Goal: Task Accomplishment & Management: Manage account settings

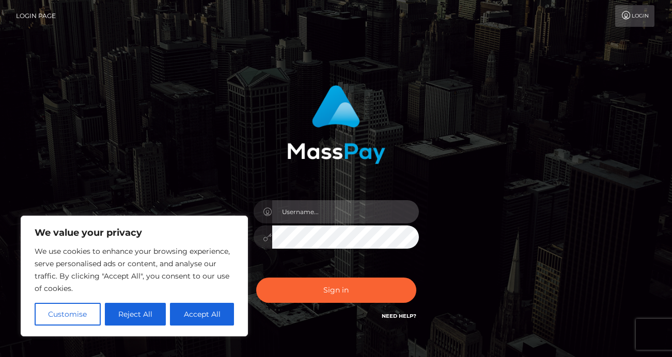
click at [302, 219] on input "text" at bounding box center [345, 211] width 147 height 23
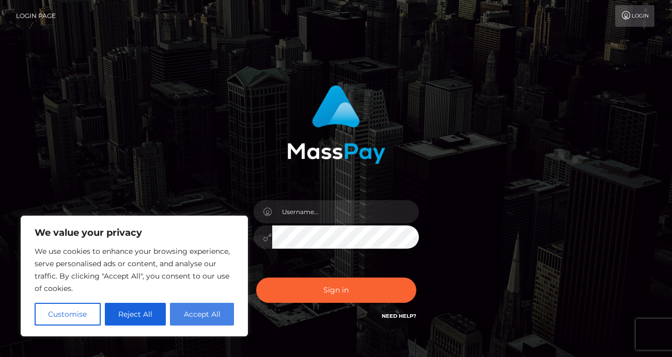
click at [193, 312] on button "Accept All" at bounding box center [202, 314] width 64 height 23
checkbox input "true"
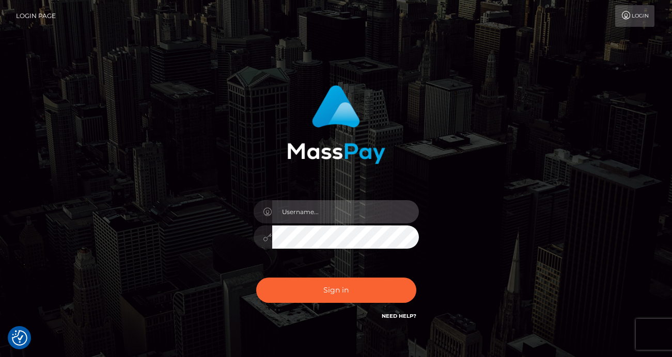
click at [341, 219] on input "text" at bounding box center [345, 211] width 147 height 23
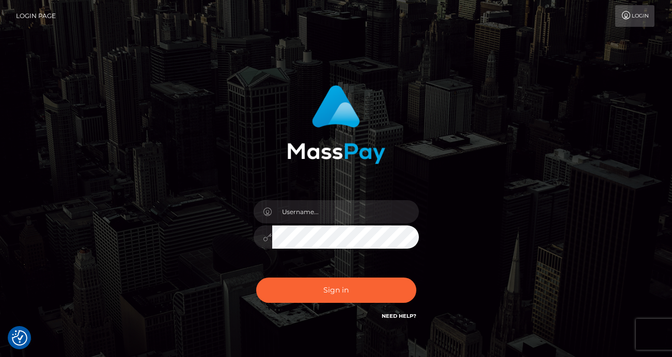
click at [355, 166] on div "Sign in" at bounding box center [335, 203] width 271 height 252
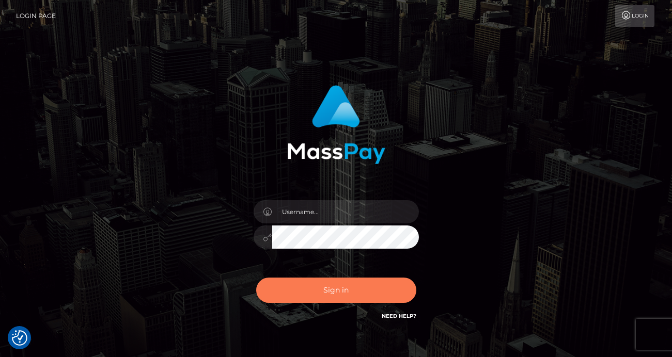
click at [329, 292] on button "Sign in" at bounding box center [336, 290] width 160 height 25
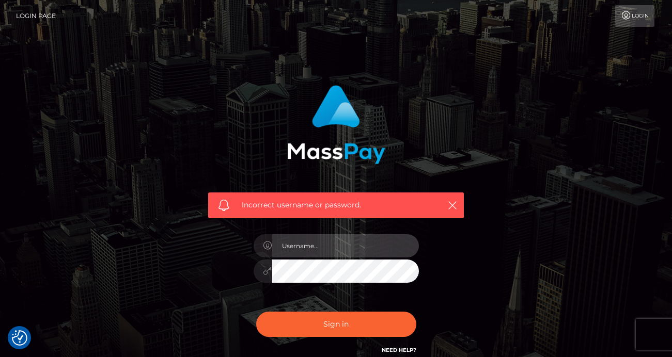
click at [324, 248] on input "text" at bounding box center [345, 245] width 147 height 23
type input "asamiyabnwo@gmail.com"
click at [256, 312] on button "Sign in" at bounding box center [336, 324] width 160 height 25
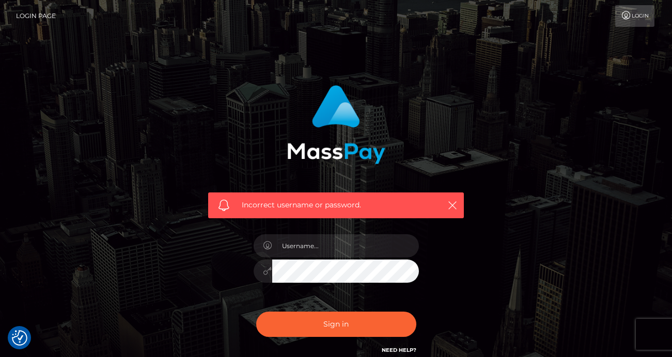
scroll to position [94, 0]
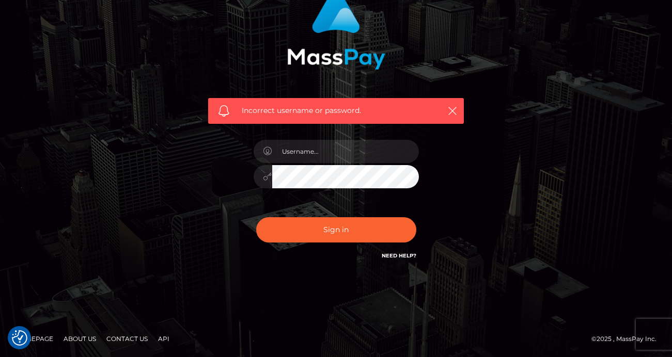
click at [392, 255] on link "Need Help?" at bounding box center [398, 255] width 35 height 7
click at [451, 116] on icon "button" at bounding box center [452, 111] width 10 height 10
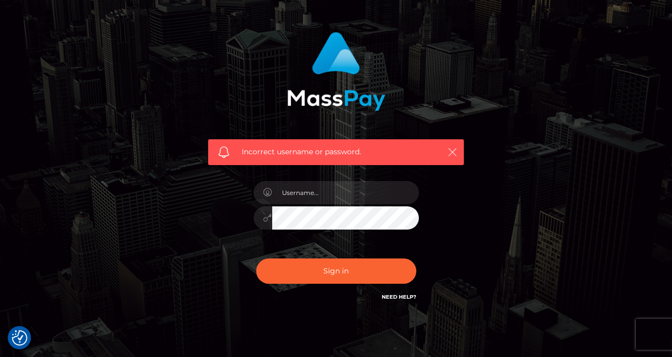
scroll to position [0, 0]
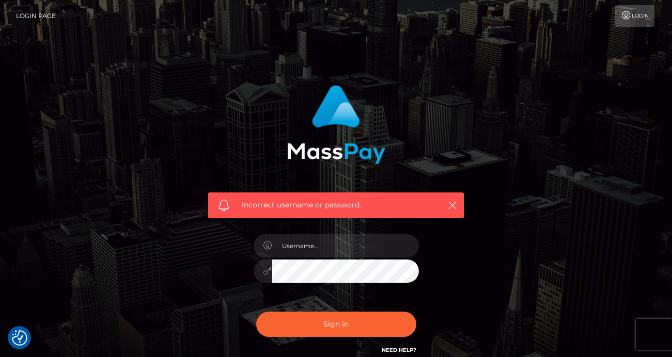
click at [634, 10] on link "Login" at bounding box center [634, 16] width 39 height 22
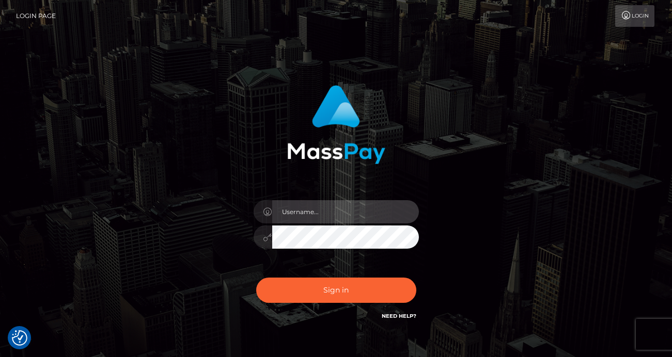
click at [392, 213] on input "text" at bounding box center [345, 211] width 147 height 23
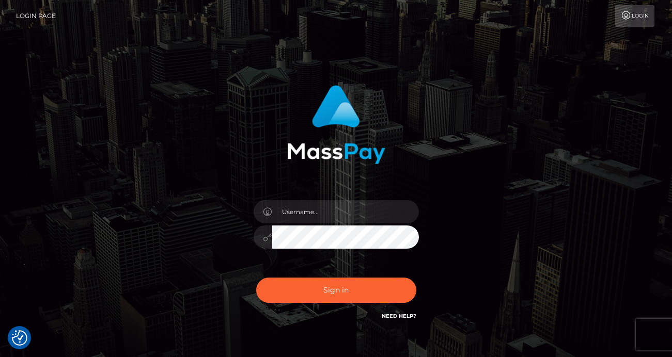
click at [395, 318] on link "Need Help?" at bounding box center [398, 316] width 35 height 7
click at [323, 101] on img at bounding box center [336, 124] width 98 height 79
click at [26, 14] on link "Login Page" at bounding box center [36, 16] width 40 height 22
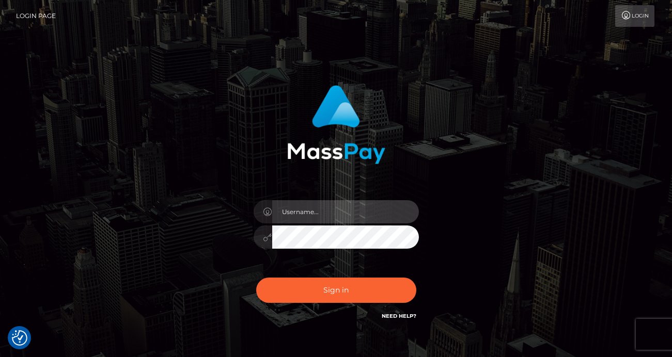
click at [379, 213] on input "text" at bounding box center [345, 211] width 147 height 23
click at [367, 209] on input "text" at bounding box center [345, 211] width 147 height 23
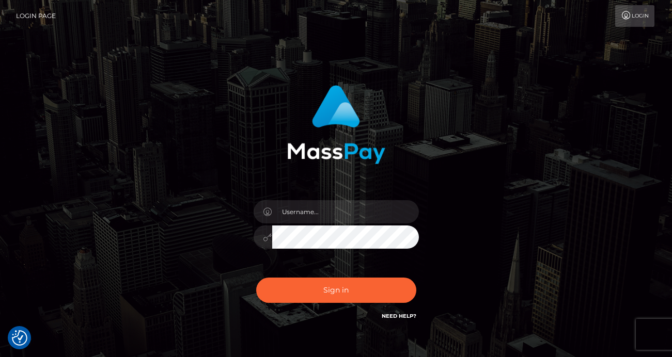
click at [481, 185] on div "Sign in" at bounding box center [336, 208] width 588 height 263
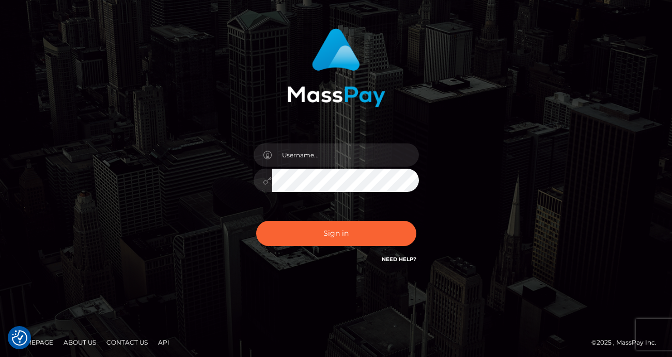
scroll to position [60, 0]
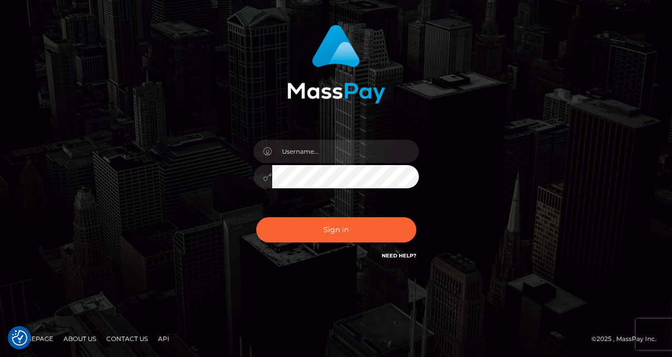
click at [409, 255] on link "Need Help?" at bounding box center [398, 255] width 35 height 7
click at [308, 153] on input "text" at bounding box center [345, 151] width 147 height 23
type input "asamiyabnwo@gmail.com"
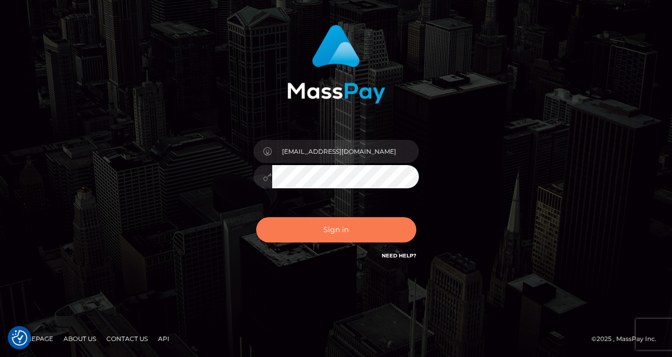
click at [336, 229] on button "Sign in" at bounding box center [336, 229] width 160 height 25
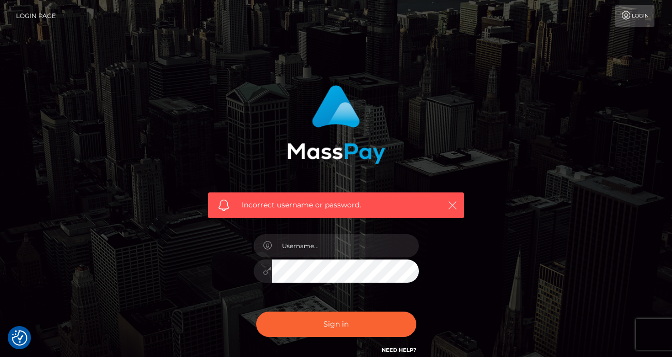
click at [451, 206] on icon "button" at bounding box center [452, 205] width 10 height 10
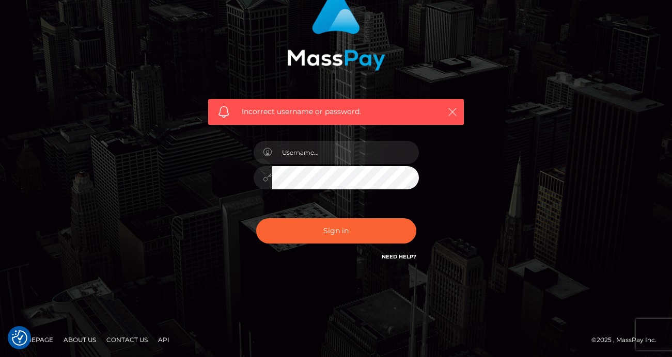
scroll to position [94, 0]
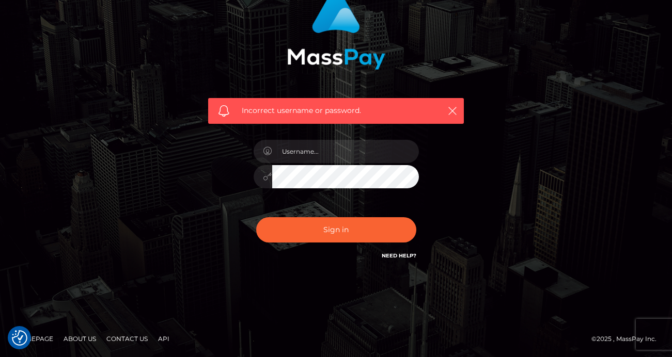
click at [130, 340] on link "Contact Us" at bounding box center [127, 339] width 50 height 16
click at [453, 112] on icon "button" at bounding box center [452, 111] width 10 height 10
click at [486, 178] on div "Incorrect username or password." at bounding box center [336, 131] width 588 height 297
click at [225, 110] on span at bounding box center [223, 110] width 11 height 11
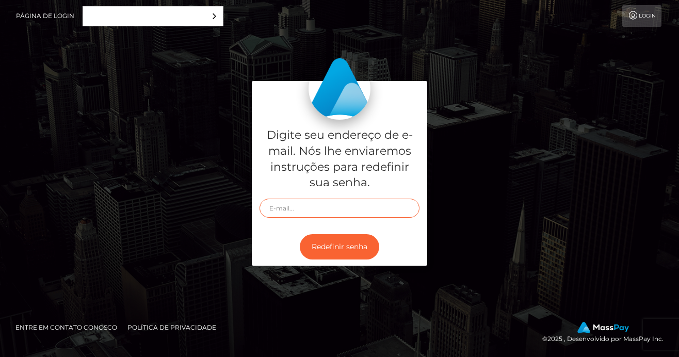
click at [310, 211] on input "text" at bounding box center [340, 208] width 160 height 19
click at [273, 208] on input "[EMAIL_ADDRESS][DOMAIN_NAME]" at bounding box center [340, 208] width 160 height 19
type input "[EMAIL_ADDRESS][DOMAIN_NAME]"
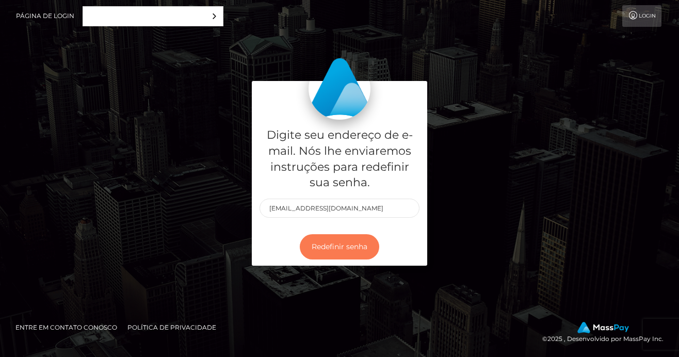
click at [344, 245] on button "Redefinir senha" at bounding box center [339, 246] width 79 height 25
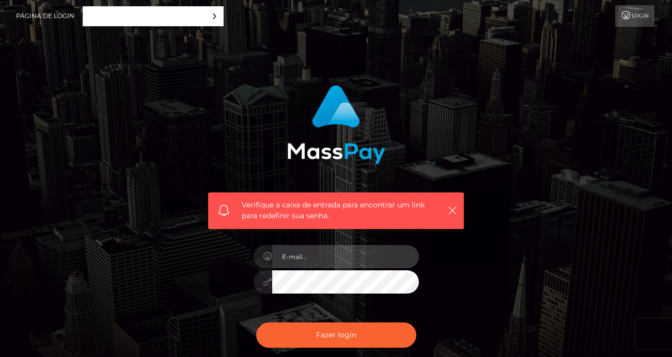
drag, startPoint x: 343, startPoint y: 257, endPoint x: 348, endPoint y: 261, distance: 6.2
click at [346, 259] on input "email" at bounding box center [345, 256] width 147 height 23
type input "[EMAIL_ADDRESS][DOMAIN_NAME]"
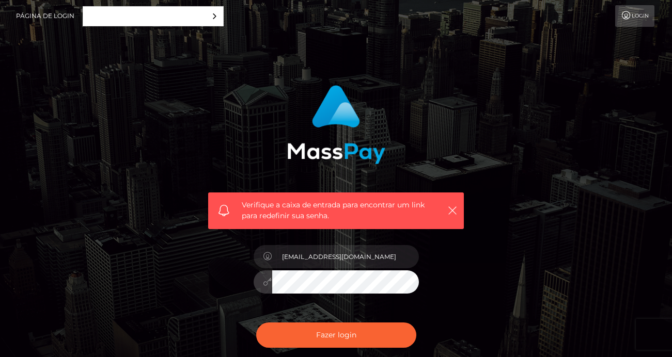
click at [256, 323] on button "Fazer login" at bounding box center [336, 335] width 160 height 25
